Goal: Find specific page/section: Find specific page/section

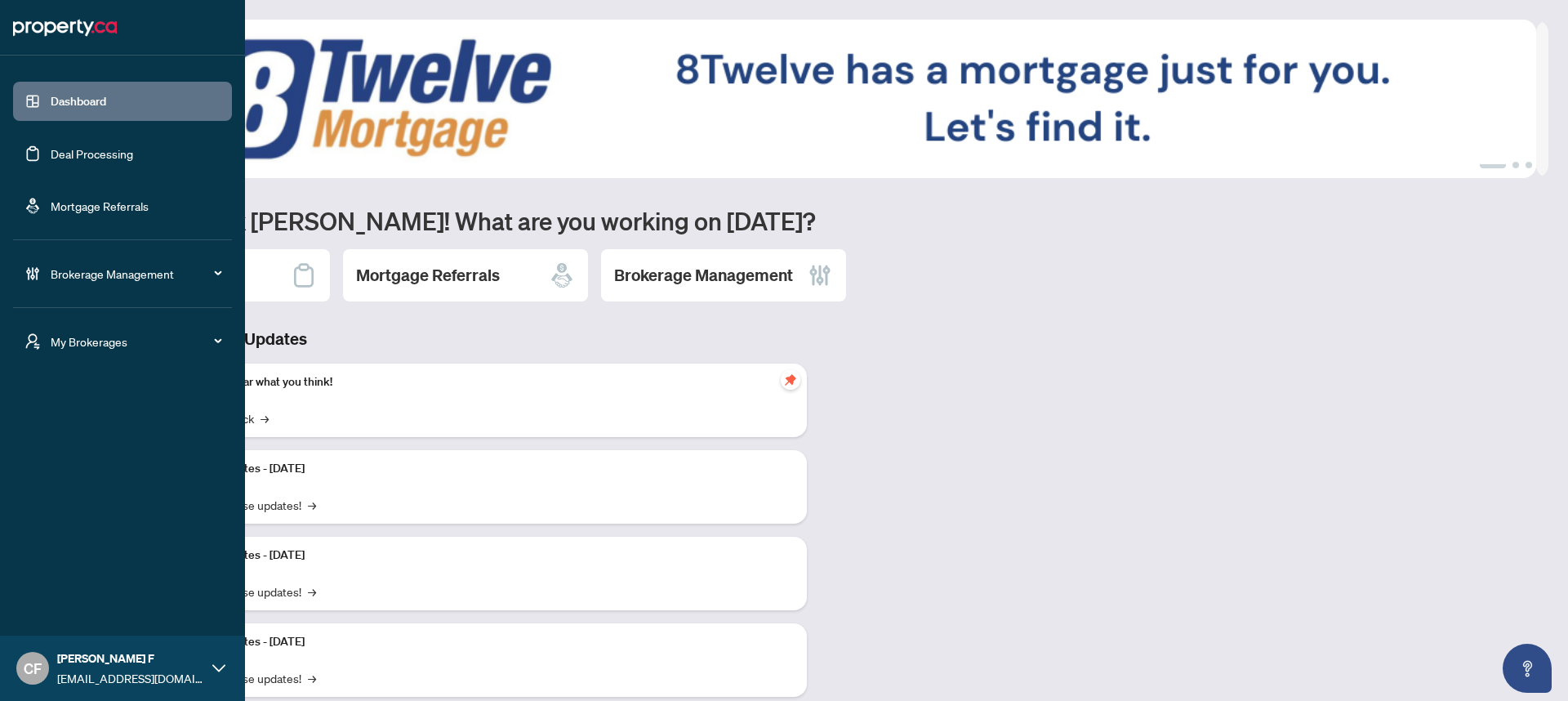
click at [51, 341] on span "My Brokerages" at bounding box center [135, 342] width 170 height 18
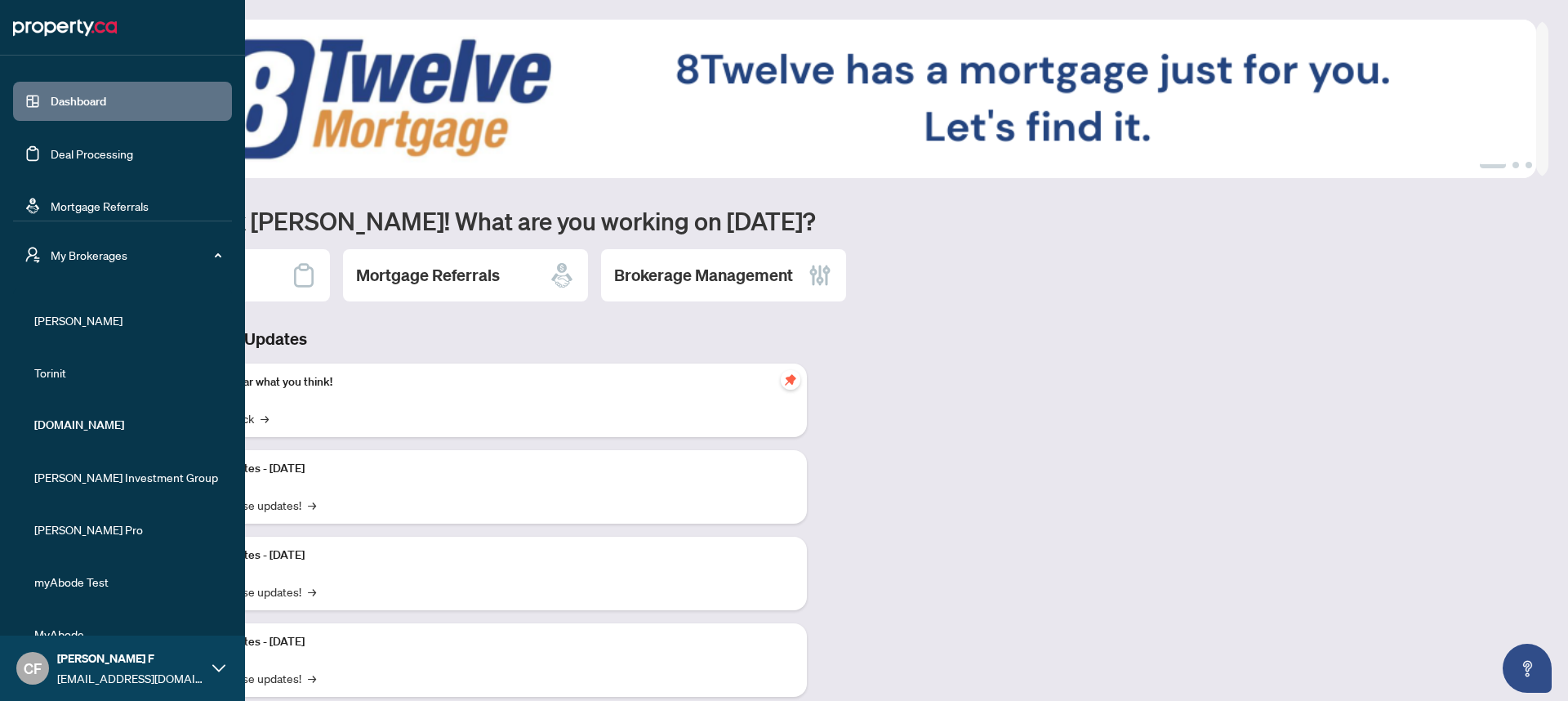
click at [49, 321] on span "RAHR" at bounding box center [126, 320] width 186 height 18
